Goal: Task Accomplishment & Management: Complete application form

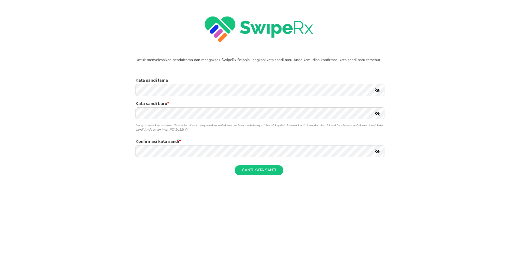
click at [377, 91] on icon at bounding box center [376, 90] width 5 height 4
click at [375, 91] on icon at bounding box center [376, 90] width 5 height 4
click at [45, 91] on div "Untuk menyelesaikan pendaftaran dan mengakses SwipeRx Belanja, lengkapi kata sa…" at bounding box center [258, 95] width 507 height 180
click at [293, 72] on form "Kata sandi lama Kata sandi baru * Harap masukkan minimal 8 karakter. Kami menya…" at bounding box center [258, 128] width 247 height 115
click at [32, 90] on div "Untuk menyelesaikan pendaftaran dan mengakses SwipeRx Belanja, lengkapi kata sa…" at bounding box center [258, 95] width 507 height 180
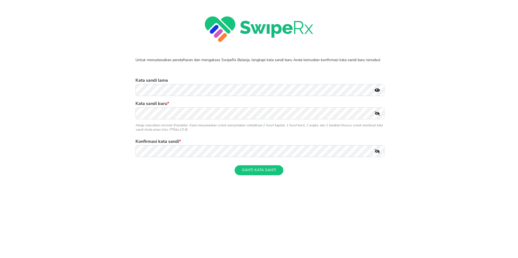
click at [432, 119] on div "Untuk menyelesaikan pendaftaran dan mengakses SwipeRx Belanja, lengkapi kata sa…" at bounding box center [258, 95] width 507 height 180
